Goal: Check status: Check status

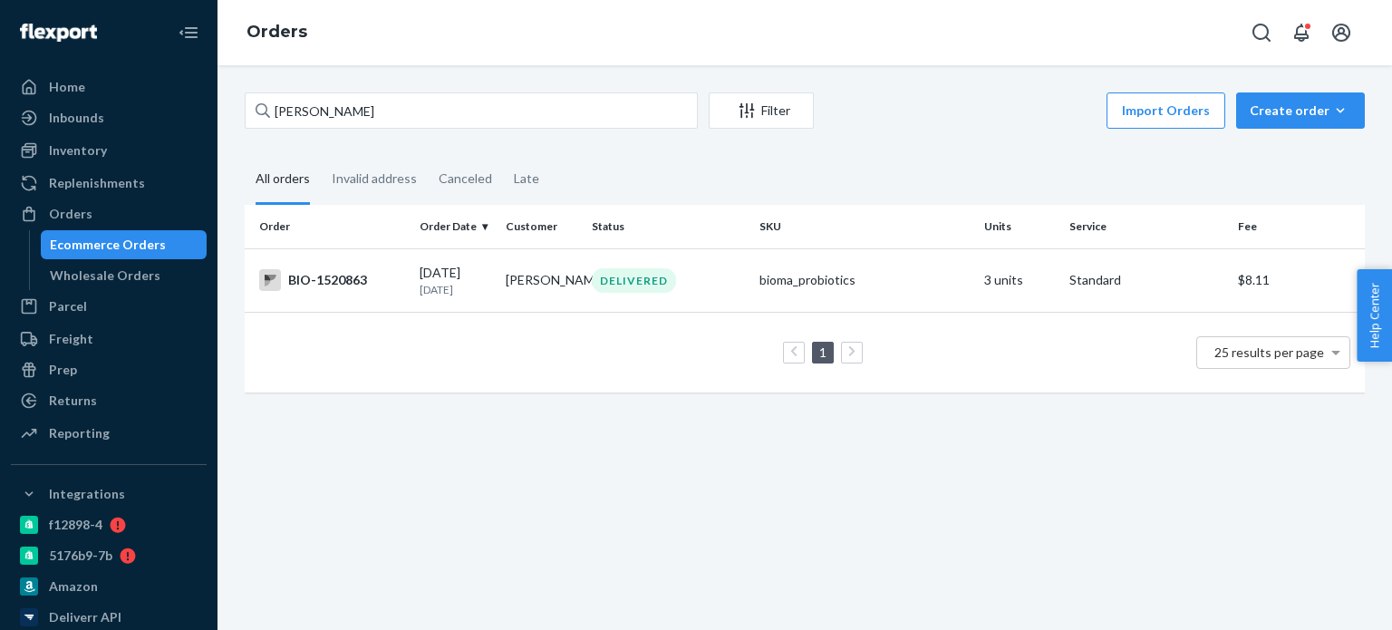
click at [366, 95] on input "[PERSON_NAME]" at bounding box center [471, 110] width 453 height 36
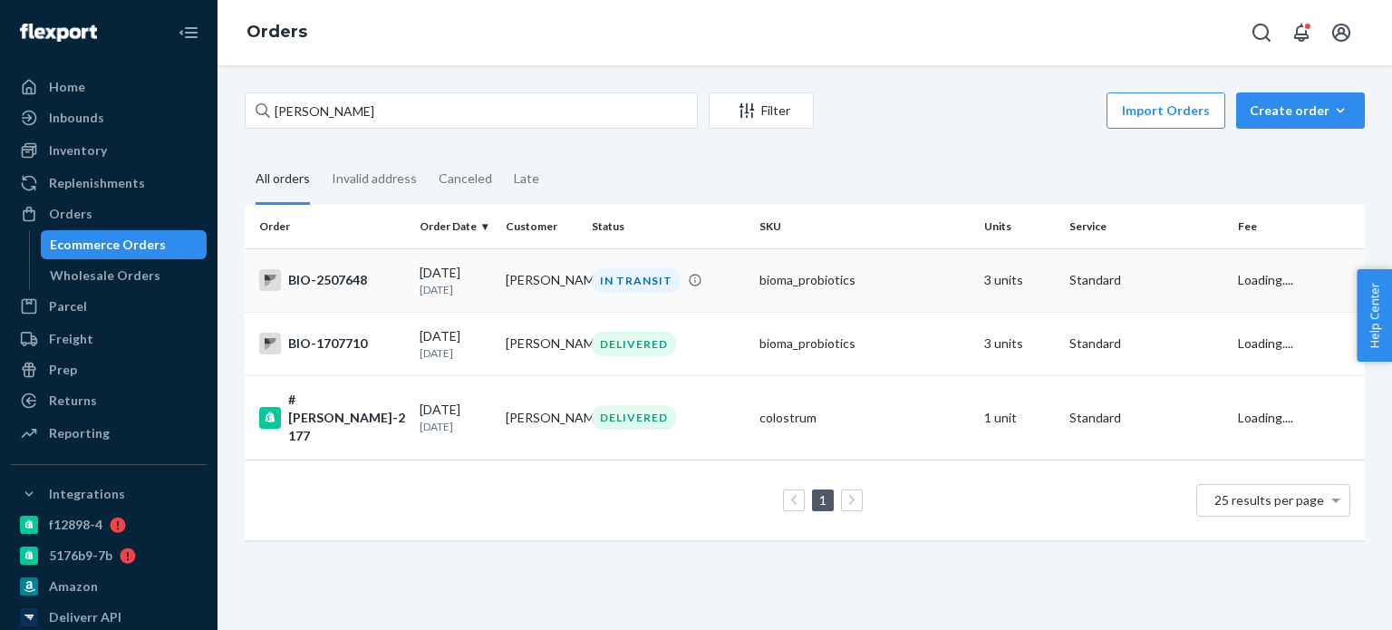
type input "[PERSON_NAME]"
click at [346, 278] on div "BIO-2507648" at bounding box center [332, 280] width 146 height 22
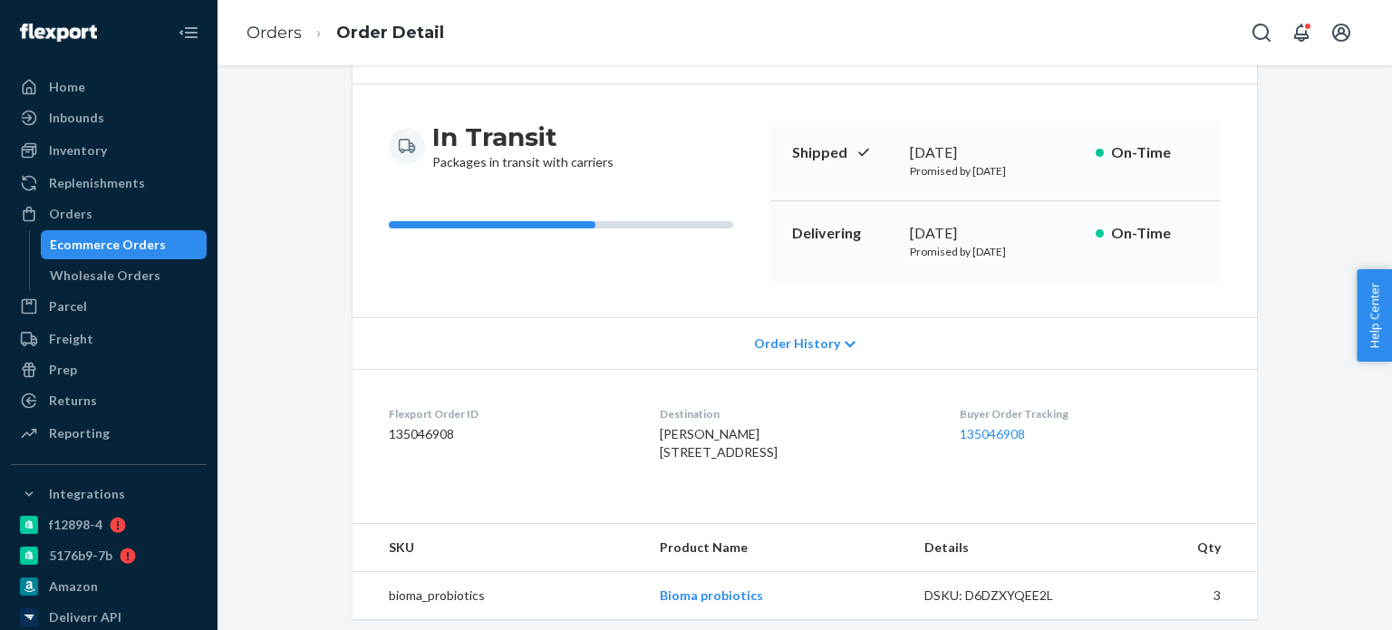
scroll to position [272, 0]
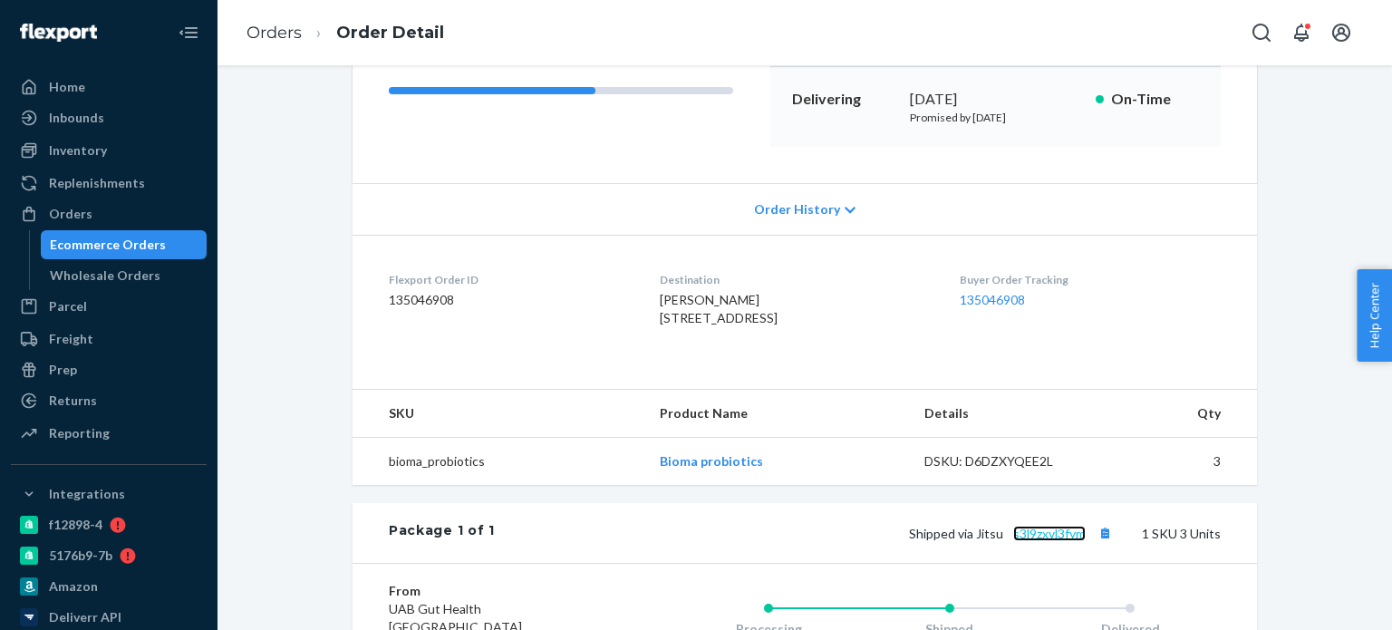
click at [1038, 541] on link "s3l9zxvl3fym" at bounding box center [1049, 533] width 73 height 15
click at [73, 213] on div "Orders" at bounding box center [71, 214] width 44 height 18
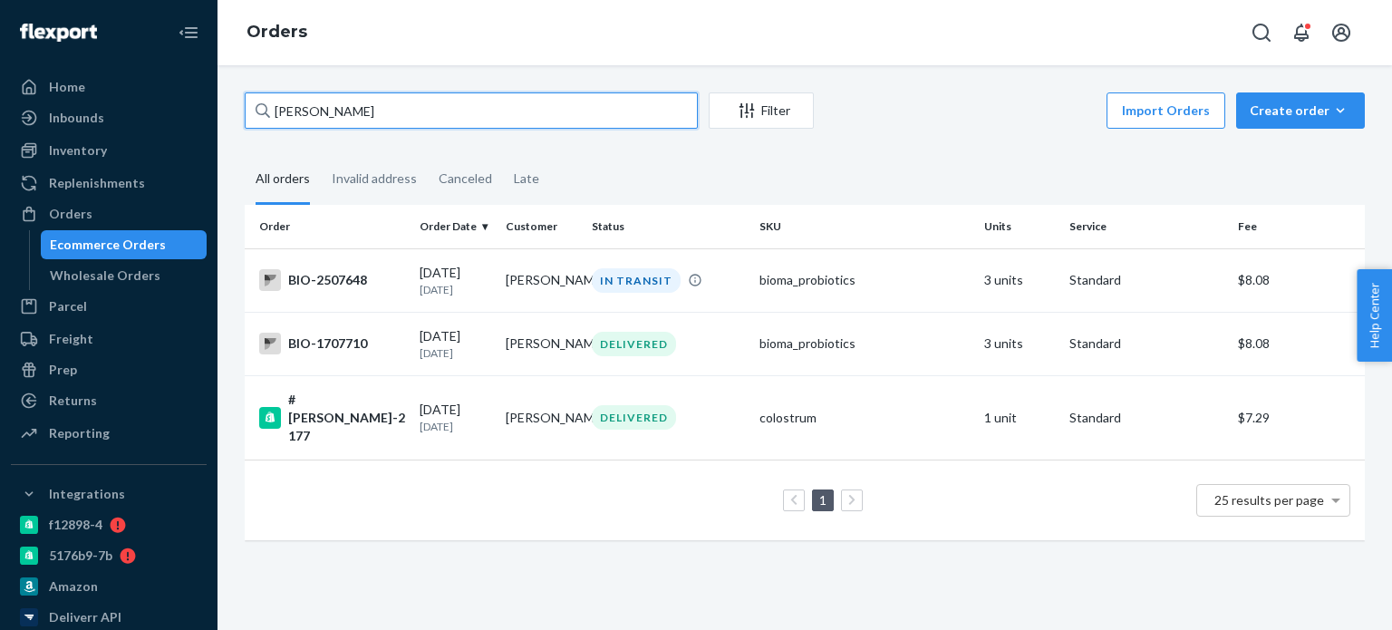
click at [284, 115] on input "[PERSON_NAME]" at bounding box center [471, 110] width 453 height 36
paste input "[PERSON_NAME]"
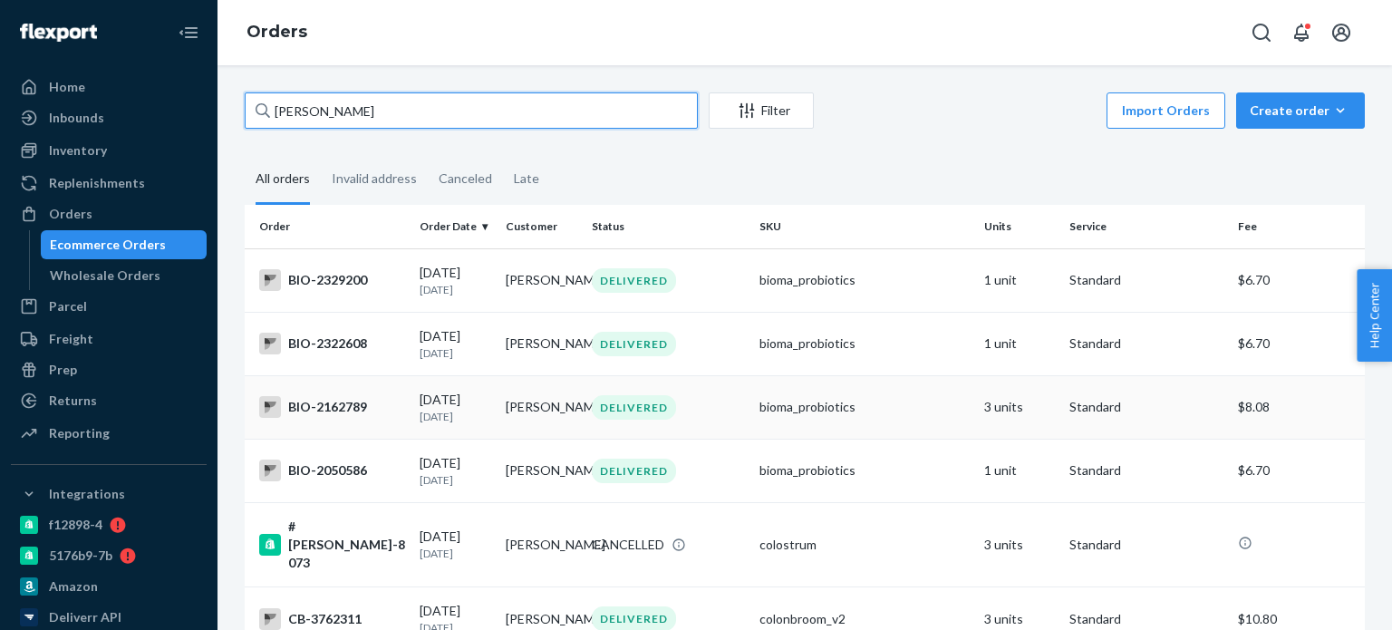
type input "[PERSON_NAME]"
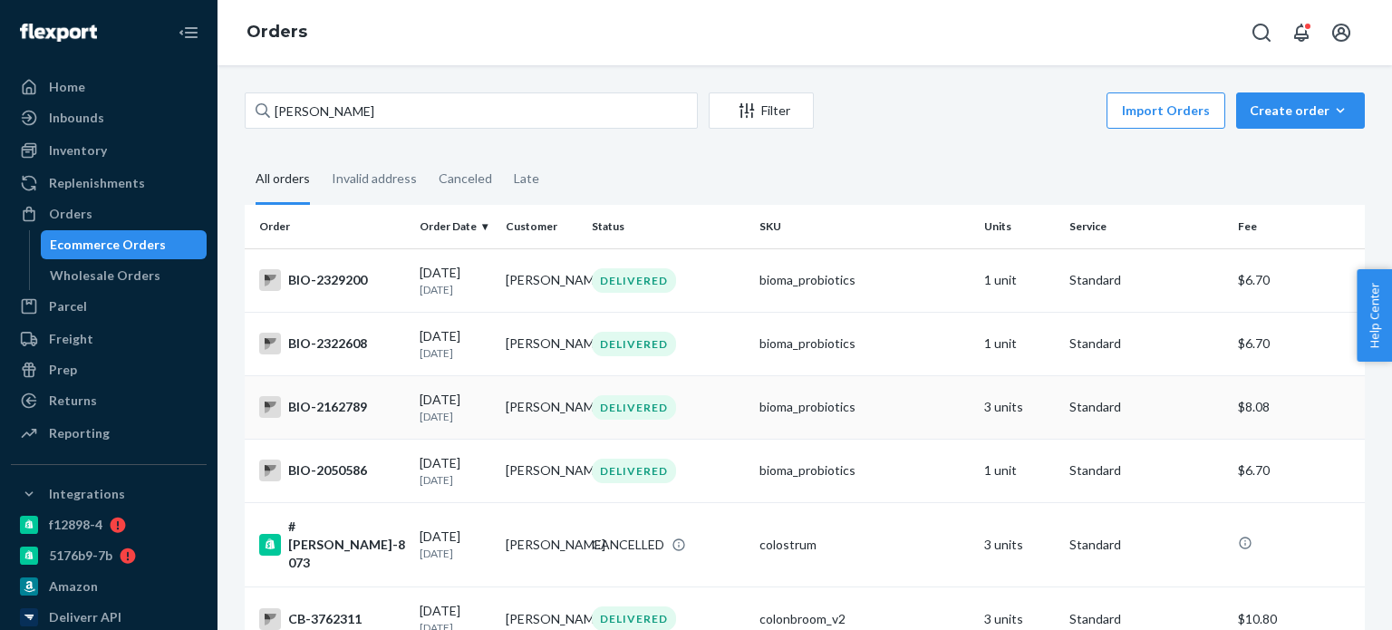
click at [343, 417] on div "BIO-2162789" at bounding box center [332, 407] width 146 height 22
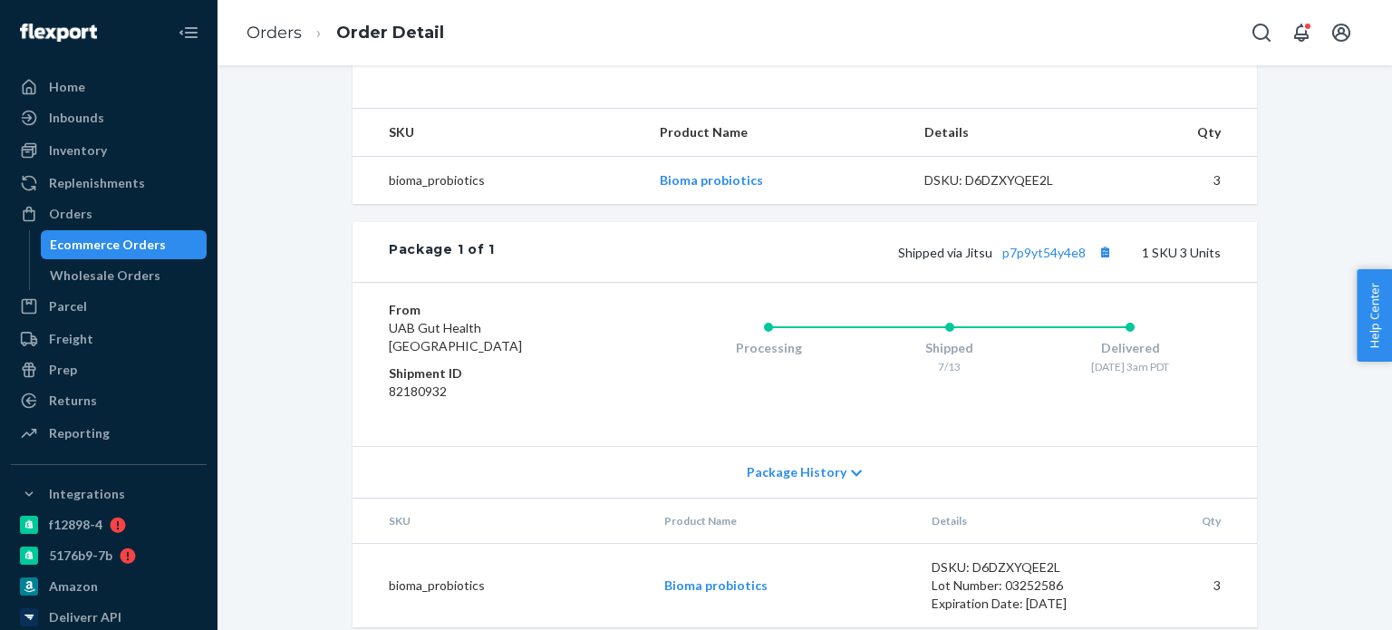
scroll to position [606, 0]
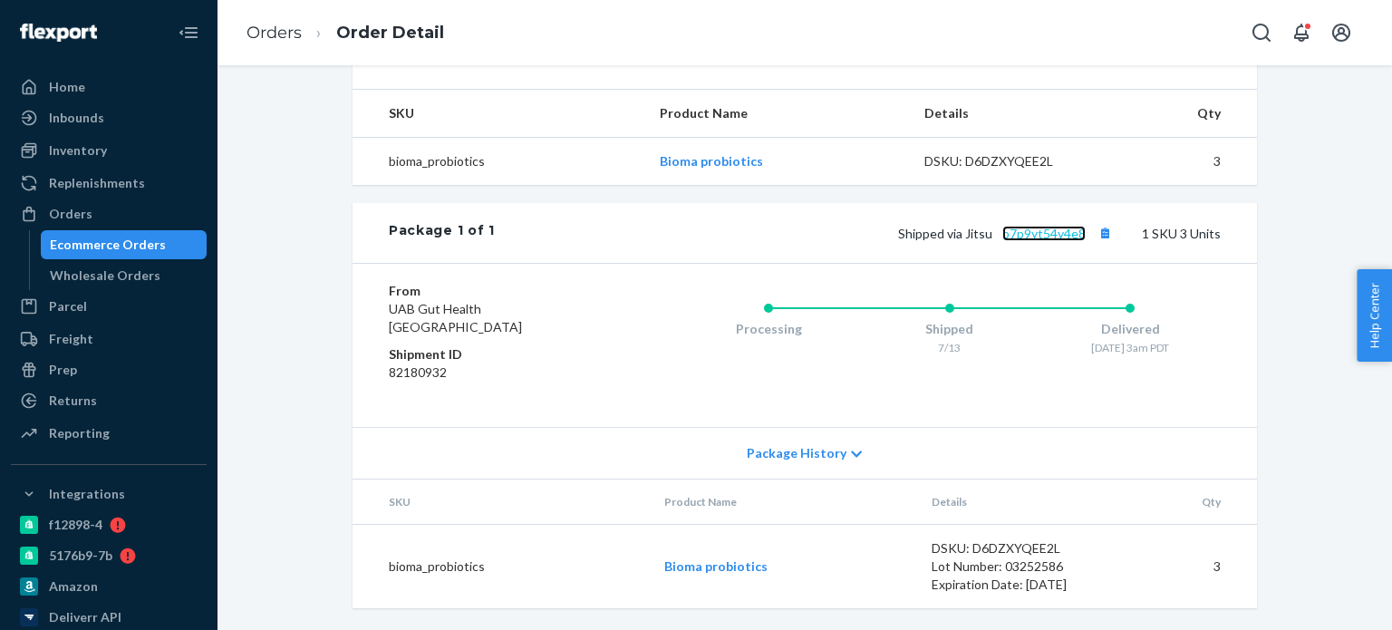
click at [1031, 230] on link "p7p9yt54y4e8" at bounding box center [1044, 233] width 83 height 15
